Goal: Task Accomplishment & Management: Use online tool/utility

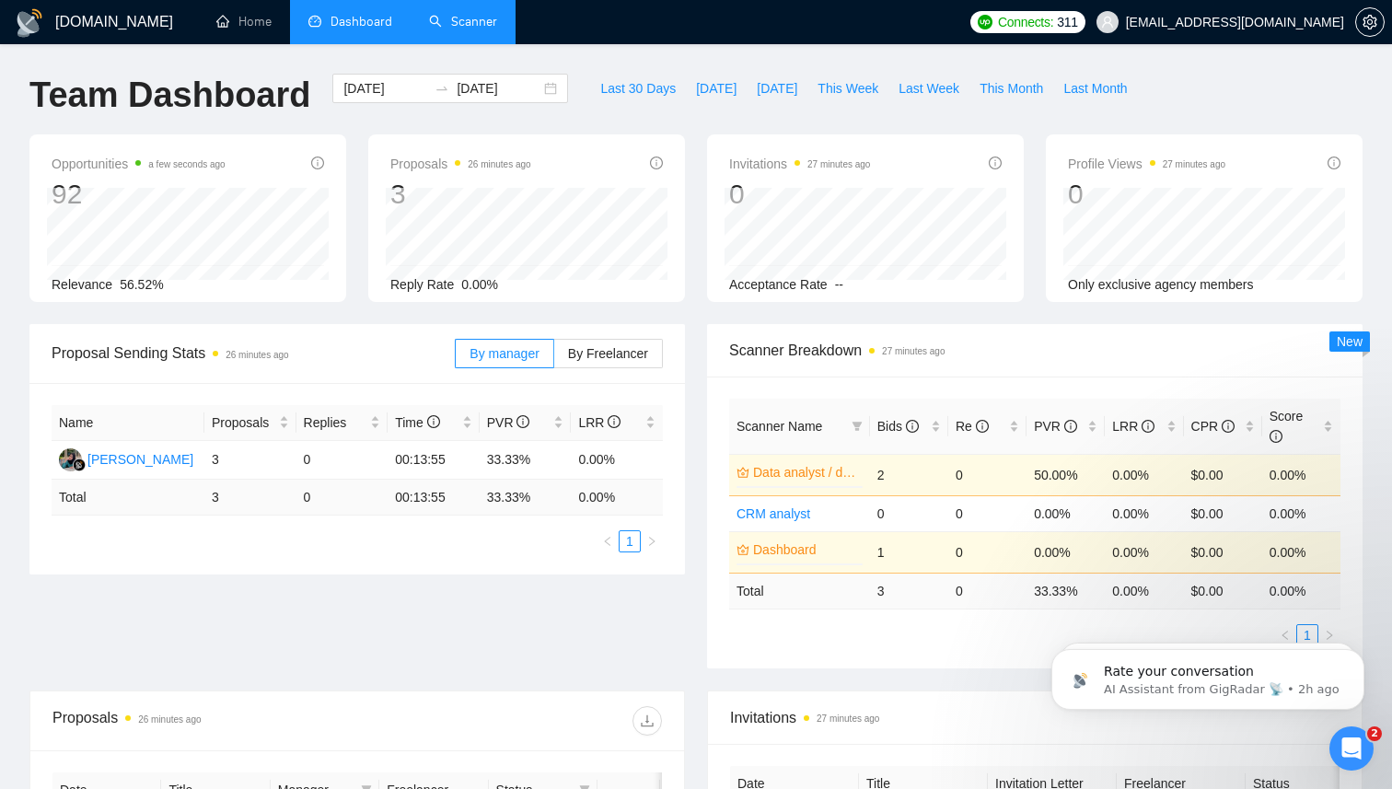
click at [451, 22] on link "Scanner" at bounding box center [463, 22] width 68 height 16
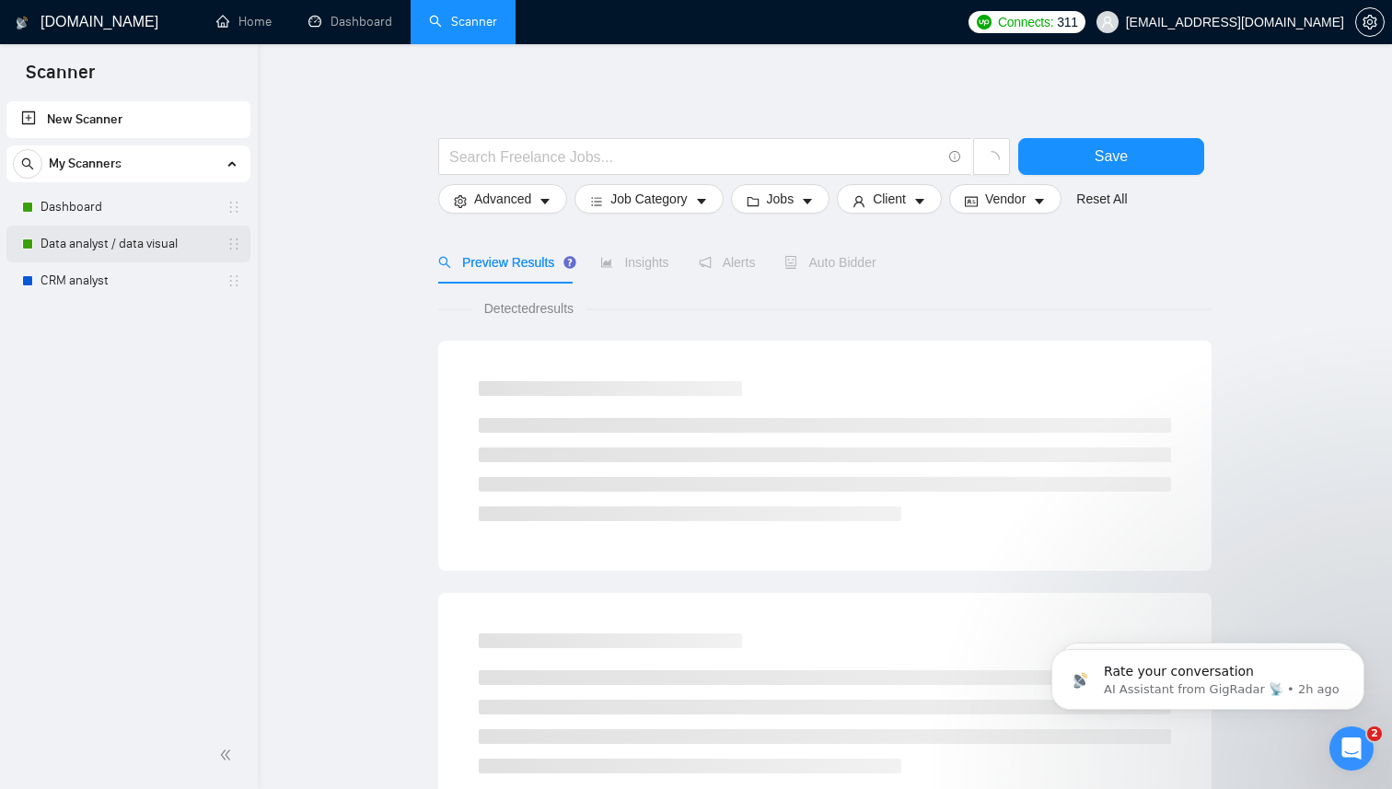
click at [169, 248] on link "Data analyst / data visual" at bounding box center [128, 244] width 175 height 37
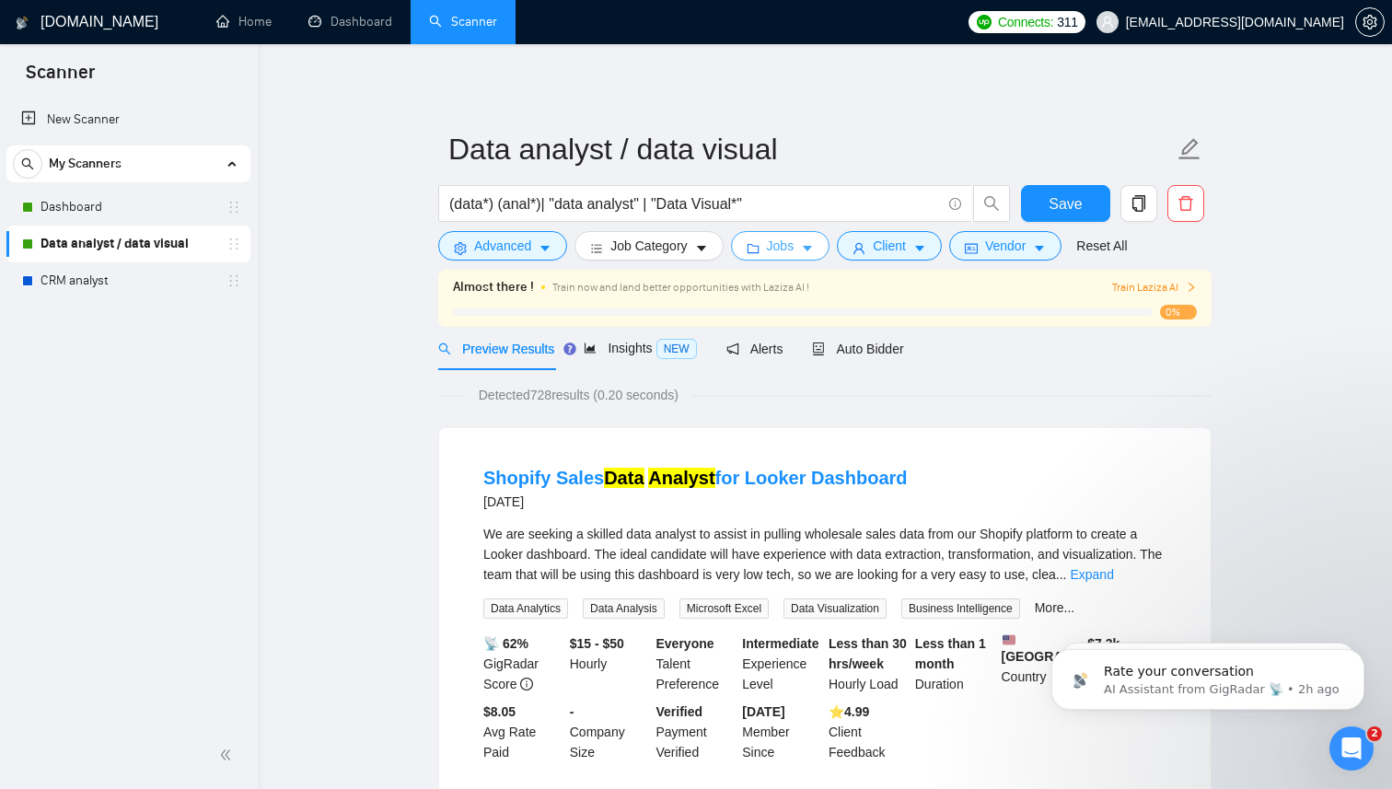
click at [812, 249] on icon "caret-down" at bounding box center [807, 250] width 9 height 6
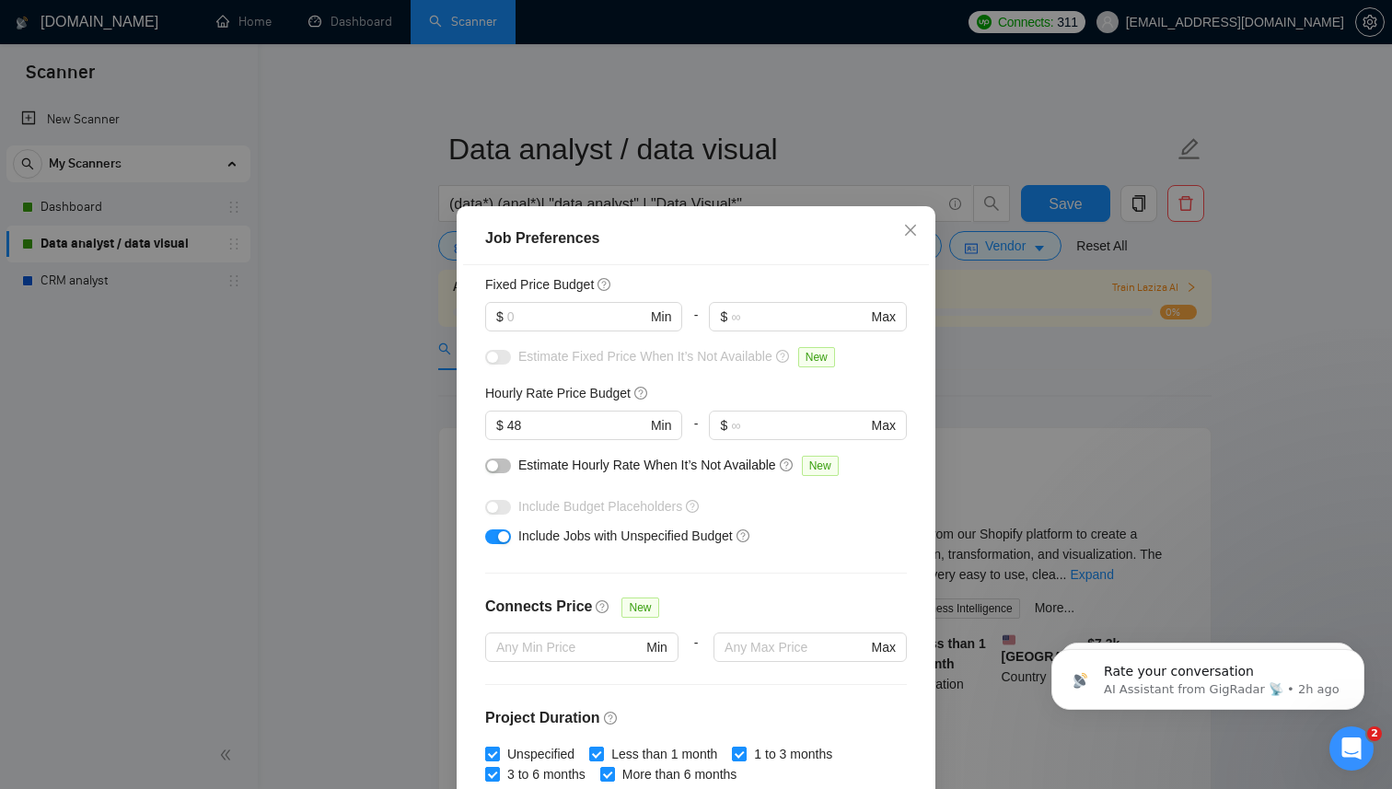
scroll to position [119, 0]
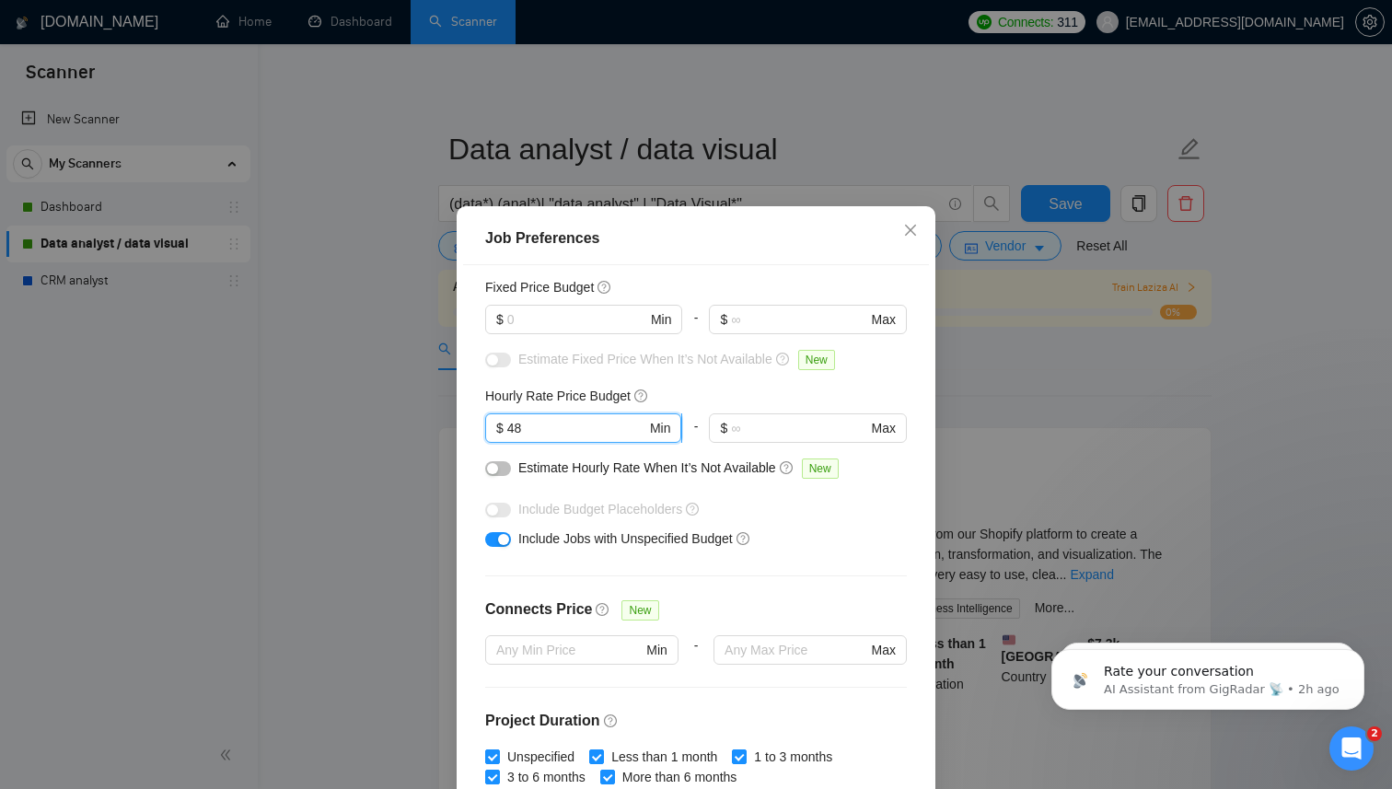
click at [561, 427] on input "48" at bounding box center [576, 428] width 139 height 20
type input "4"
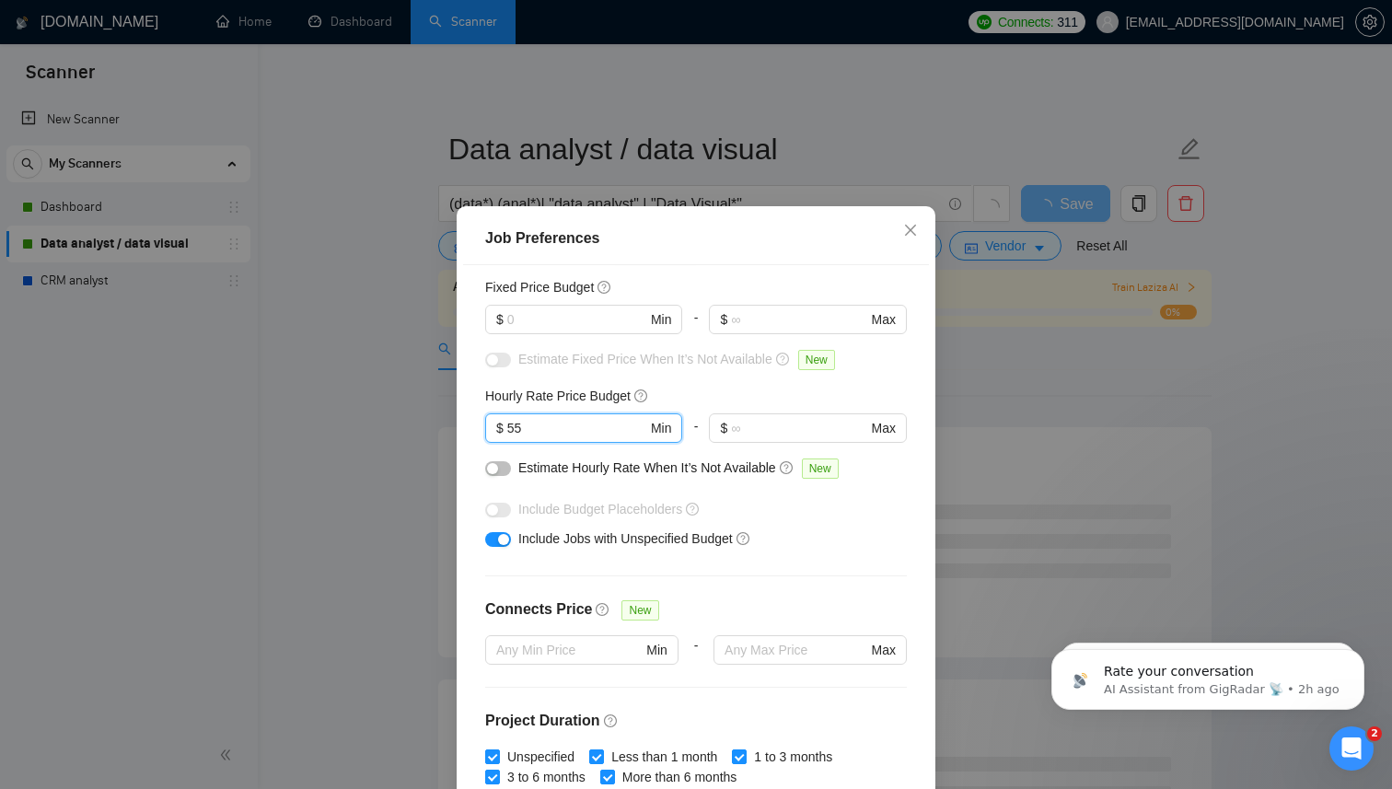
type input "5"
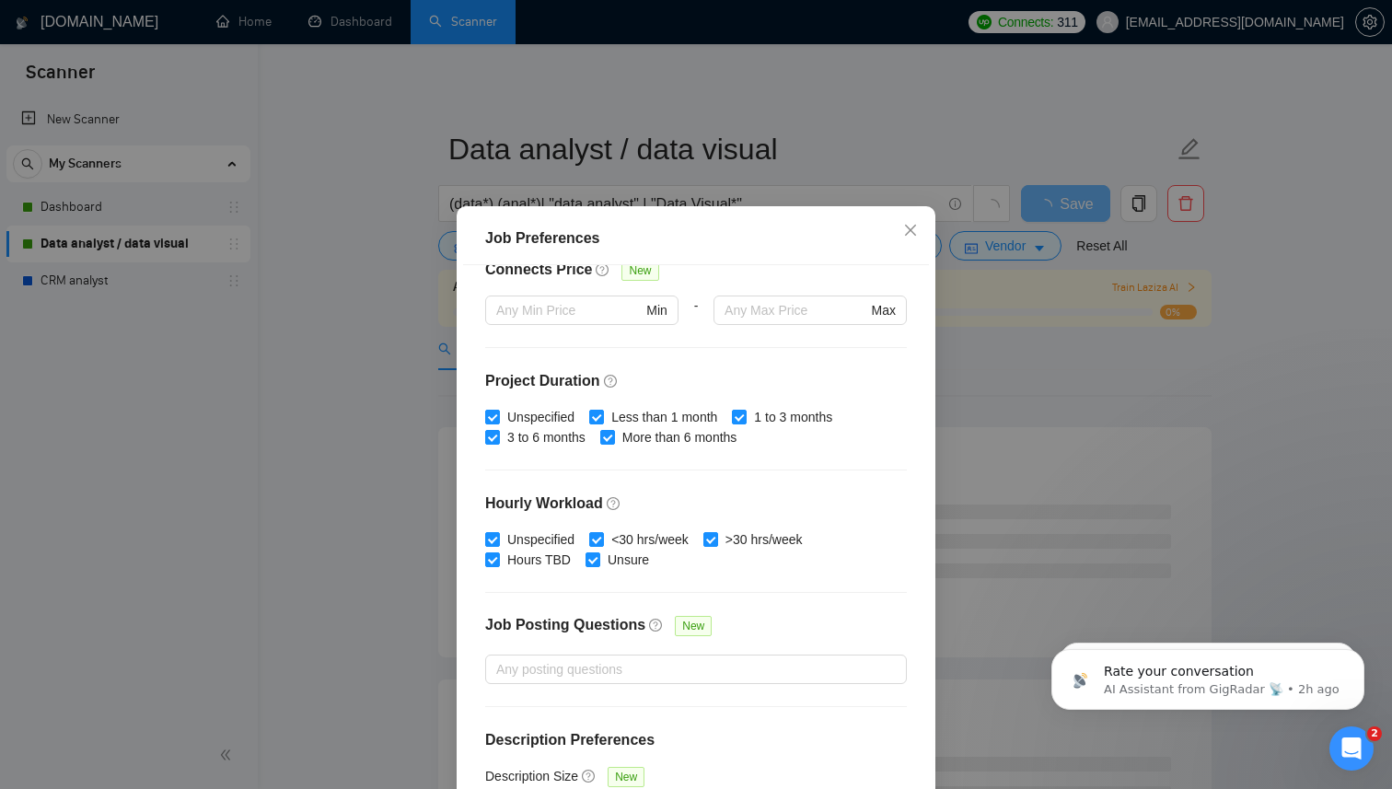
scroll to position [485, 0]
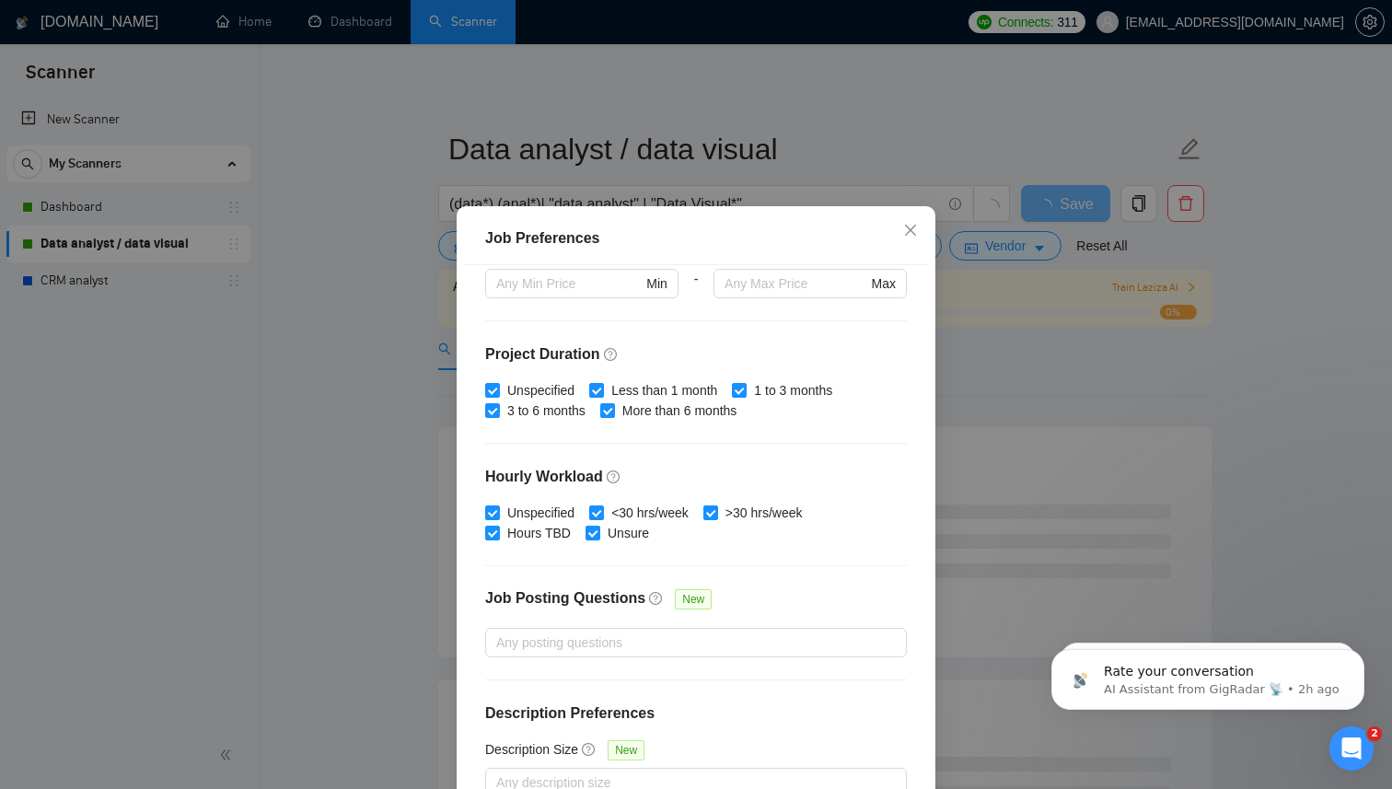
type input "60"
click at [990, 385] on div "Job Preferences Budget Project Type All Fixed Price Hourly Rate Fixed Price Bud…" at bounding box center [696, 394] width 1392 height 789
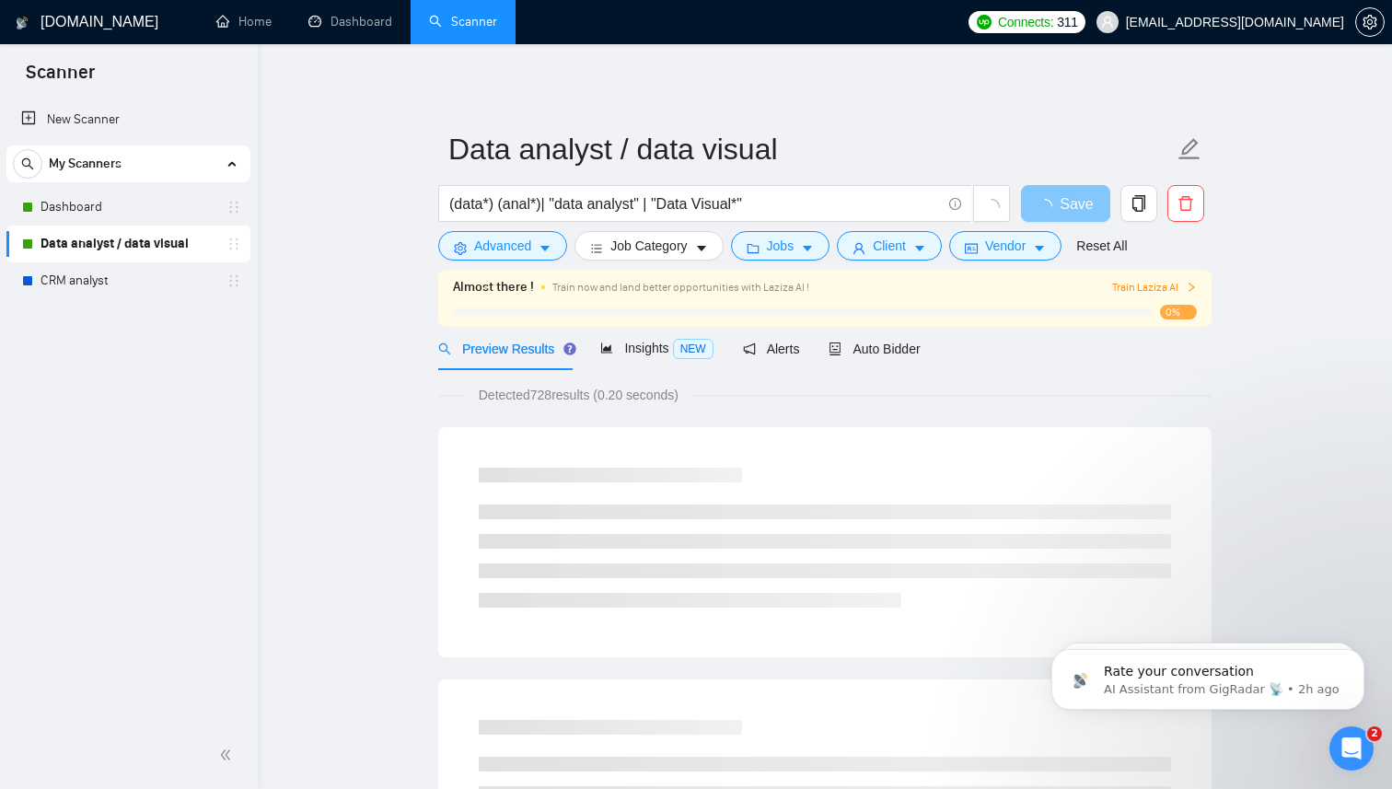
click at [1068, 211] on span "Save" at bounding box center [1076, 203] width 33 height 23
click at [1361, 655] on icon "Dismiss notification" at bounding box center [1360, 654] width 10 height 10
click at [1361, 655] on icon "Dismiss notification" at bounding box center [1360, 655] width 8 height 8
